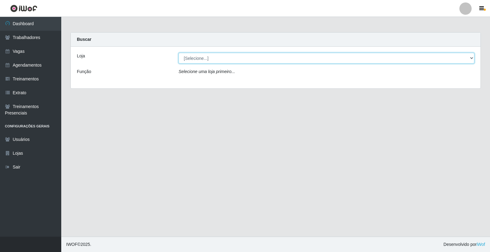
click at [470, 58] on select "[Selecione...] Minimercado Filezão O Filezão - Centenário" at bounding box center [327, 58] width 296 height 11
select select "203"
click at [179, 53] on select "[Selecione...] Minimercado Filezão O Filezão - Centenário" at bounding box center [327, 58] width 296 height 11
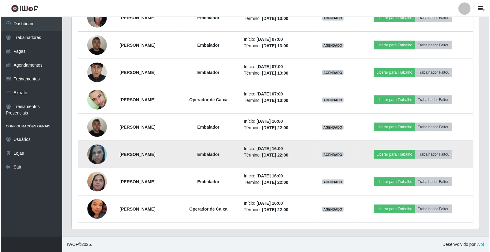
scroll to position [231, 0]
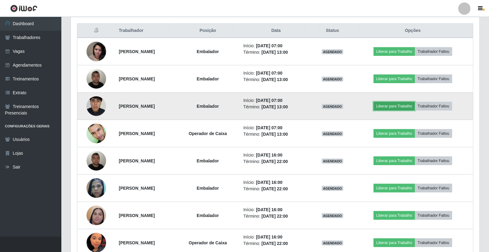
click at [384, 104] on button "Liberar para Trabalho" at bounding box center [393, 106] width 41 height 9
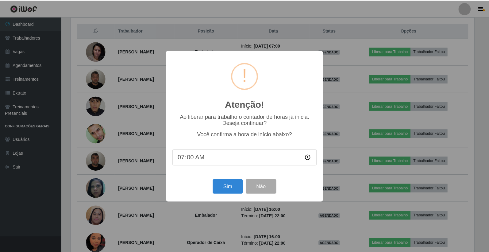
scroll to position [127, 405]
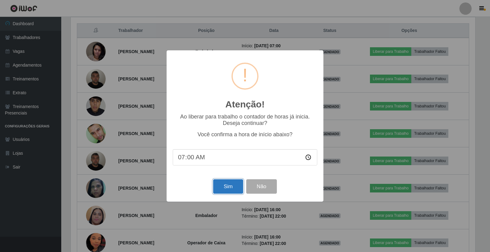
click at [226, 185] on button "Sim" at bounding box center [228, 186] width 30 height 14
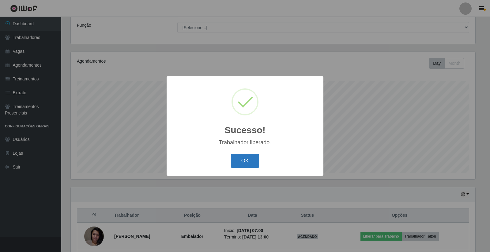
click at [246, 159] on button "OK" at bounding box center [245, 161] width 29 height 14
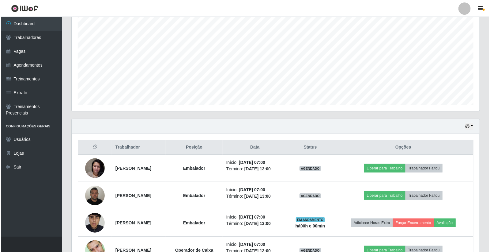
scroll to position [148, 0]
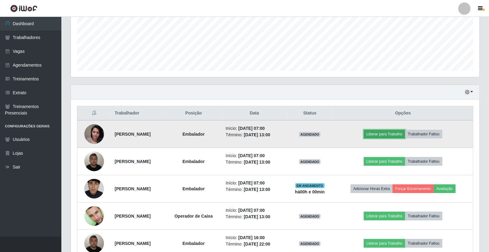
click at [389, 134] on button "Liberar para Trabalho" at bounding box center [383, 134] width 41 height 9
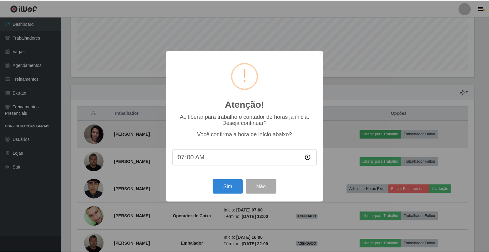
scroll to position [127, 405]
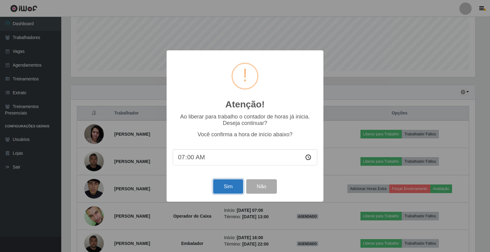
click at [235, 190] on button "Sim" at bounding box center [228, 186] width 30 height 14
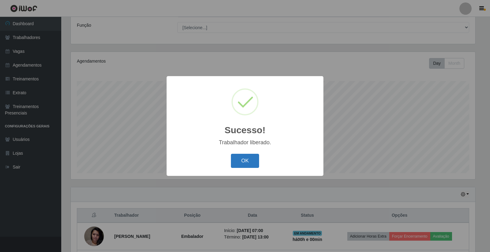
click at [240, 162] on button "OK" at bounding box center [245, 161] width 29 height 14
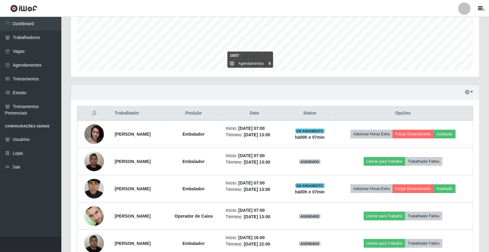
scroll to position [216, 0]
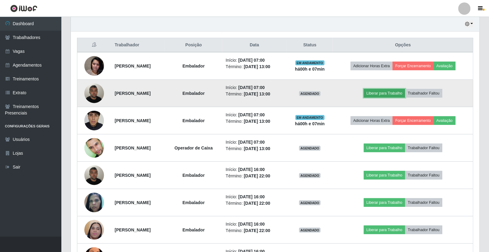
click at [391, 91] on button "Liberar para Trabalho" at bounding box center [383, 93] width 41 height 9
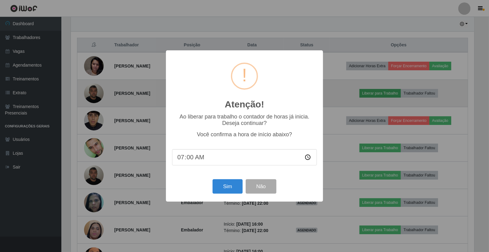
scroll to position [127, 405]
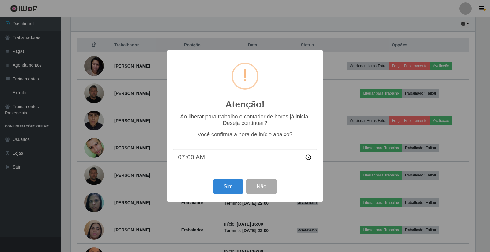
click at [211, 188] on div "Sim Não" at bounding box center [245, 185] width 145 height 17
click at [226, 185] on button "Sim" at bounding box center [228, 186] width 30 height 14
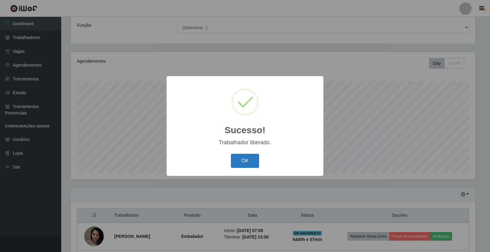
click at [237, 166] on button "OK" at bounding box center [245, 161] width 29 height 14
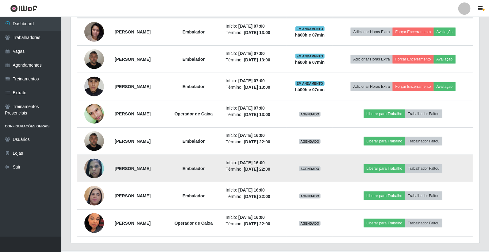
scroll to position [265, 0]
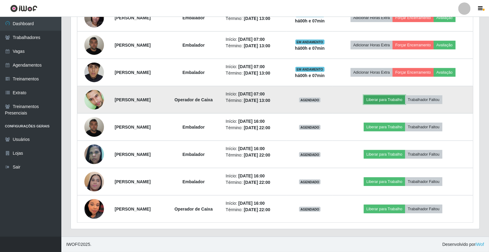
click at [393, 98] on button "Liberar para Trabalho" at bounding box center [383, 99] width 41 height 9
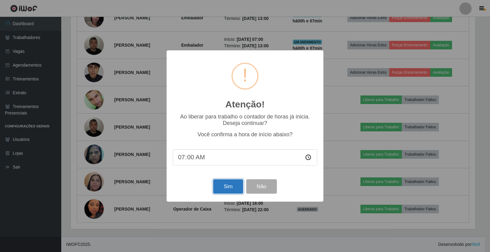
click at [219, 187] on button "Sim" at bounding box center [228, 186] width 30 height 14
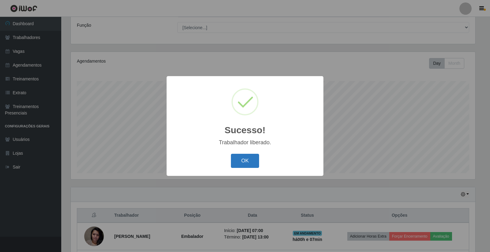
click at [245, 161] on button "OK" at bounding box center [245, 161] width 29 height 14
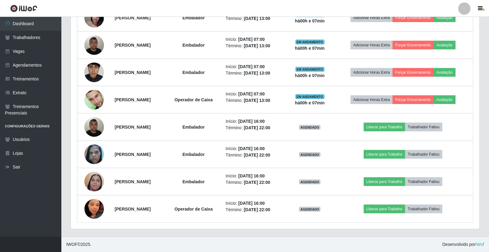
scroll to position [197, 0]
